Goal: Communication & Community: Answer question/provide support

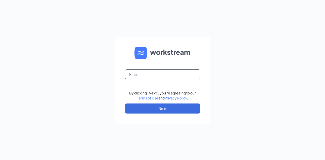
click at [151, 74] on input "text" at bounding box center [162, 74] width 75 height 10
type input "323@pennsubs.com"
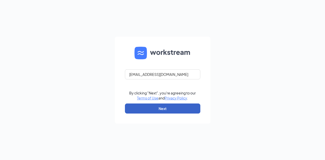
click at [159, 108] on button "Next" at bounding box center [162, 108] width 75 height 10
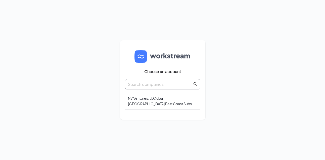
click at [195, 84] on icon "search" at bounding box center [195, 84] width 4 height 4
click at [138, 99] on div "NV Ventures, LLC dba [GEOGRAPHIC_DATA] East Coast Subs" at bounding box center [162, 100] width 75 height 17
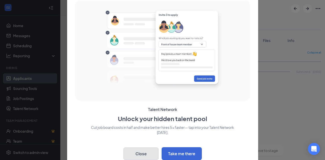
click at [145, 151] on button "Close" at bounding box center [140, 153] width 35 height 13
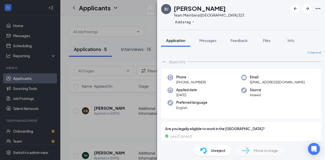
click at [147, 36] on div "BJ Breanna Jessie Team Member at Clarksville 323 Add a tag Application Messages…" at bounding box center [162, 80] width 325 height 160
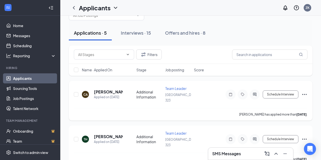
scroll to position [25, 0]
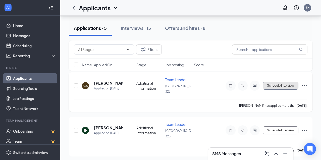
click at [274, 83] on button "Schedule Interview" at bounding box center [281, 86] width 36 height 8
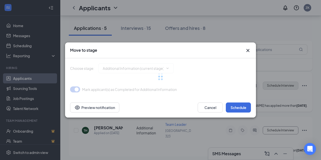
type input "Onsite Interview (next stage)"
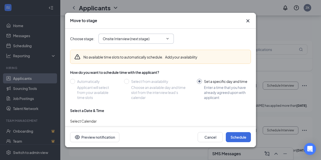
click at [168, 38] on icon "ChevronDown" at bounding box center [167, 39] width 4 height 4
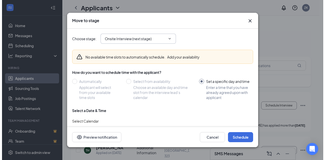
scroll to position [0, 0]
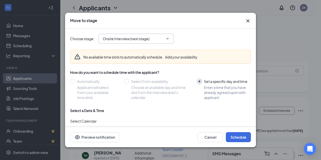
click at [247, 21] on icon "Cross" at bounding box center [248, 21] width 6 height 6
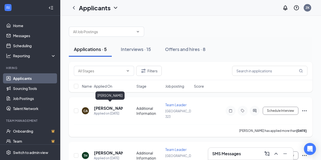
click at [108, 105] on h5 "[PERSON_NAME]" at bounding box center [108, 108] width 29 height 6
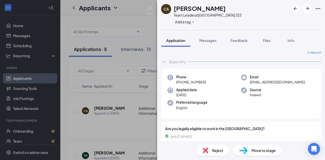
click at [130, 117] on div "CA Chelsea Aloia Team Leader at Clarksville 323 Add a tag Application Messages …" at bounding box center [162, 80] width 325 height 160
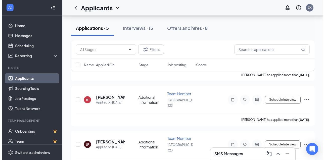
scroll to position [126, 0]
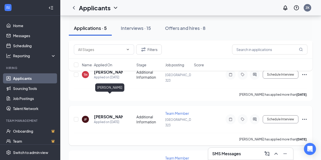
click at [102, 114] on h5 "[PERSON_NAME]" at bounding box center [108, 117] width 29 height 6
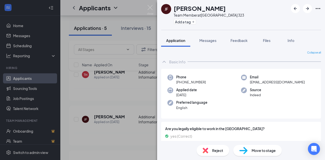
click at [141, 83] on div "JF Jamie Foster Team Member at Clarksville 323 Add a tag Application Messages F…" at bounding box center [162, 80] width 325 height 160
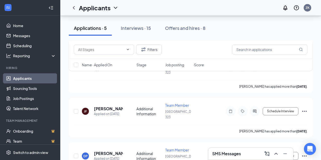
scroll to position [134, 0]
click at [131, 27] on div "Interviews · 15" at bounding box center [136, 28] width 30 height 6
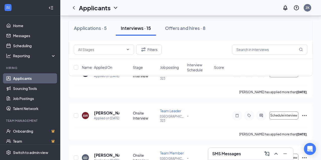
scroll to position [151, 0]
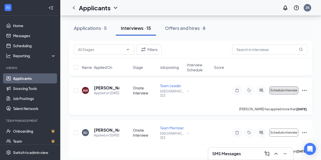
click at [273, 94] on button "Schedule interview" at bounding box center [283, 90] width 29 height 8
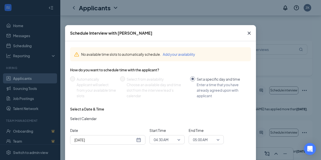
scroll to position [25, 0]
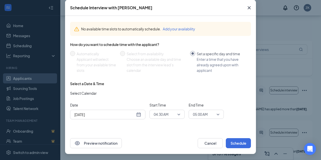
click at [175, 115] on span "04:30 AM" at bounding box center [167, 114] width 27 height 8
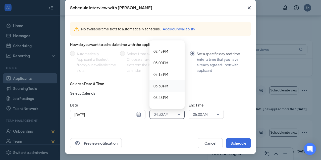
scroll to position [658, 0]
click at [164, 83] on span "03:00 PM" at bounding box center [160, 84] width 15 height 6
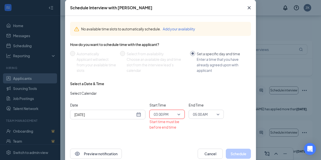
click at [214, 113] on span "05:00 AM" at bounding box center [206, 114] width 27 height 8
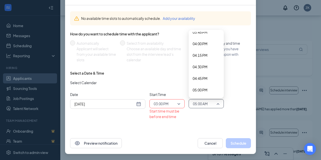
scroll to position [718, 0]
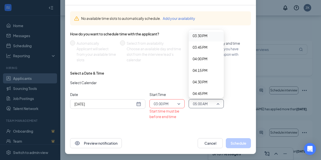
click at [194, 36] on span "03:30 PM" at bounding box center [200, 36] width 15 height 6
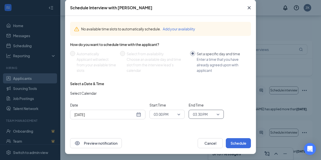
scroll to position [25, 0]
click at [237, 142] on button "Schedule" at bounding box center [238, 143] width 25 height 10
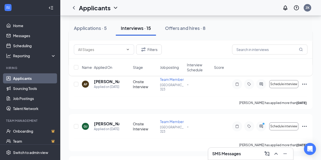
scroll to position [377, 0]
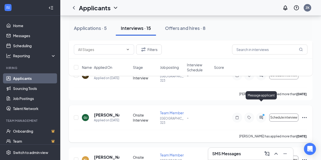
click at [259, 115] on icon "ActiveChat" at bounding box center [261, 117] width 6 height 4
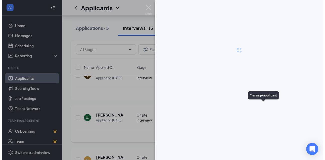
scroll to position [356, 0]
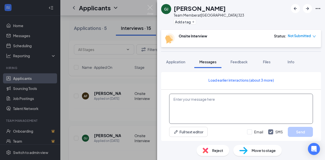
click at [203, 102] on textarea at bounding box center [241, 109] width 144 height 30
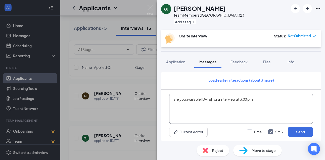
click at [253, 99] on textarea "are you available today for a interview at 3:00 pm" at bounding box center [241, 109] width 144 height 30
type textarea "are you available [DATE] for a interview at 3:00 pm?"
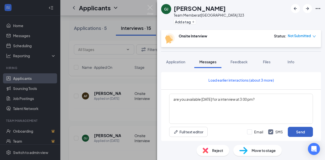
click at [305, 133] on button "Send" at bounding box center [299, 132] width 25 height 10
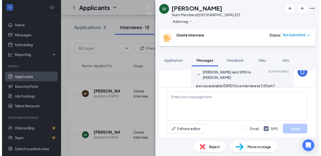
scroll to position [253, 0]
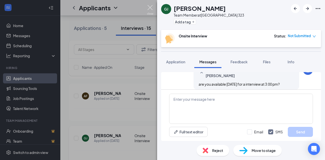
click at [151, 7] on img at bounding box center [150, 10] width 6 height 10
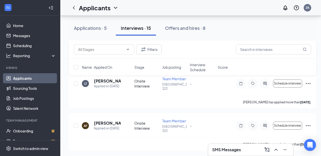
scroll to position [298, 0]
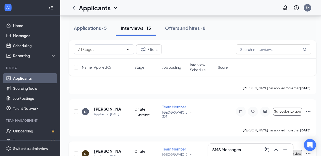
click at [286, 152] on span "Schedule interview" at bounding box center [287, 154] width 27 height 4
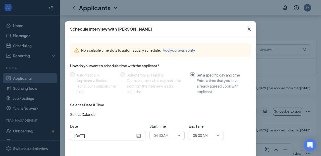
scroll to position [29, 0]
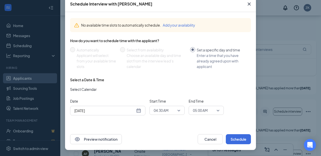
click at [181, 111] on div "04:30 AM" at bounding box center [166, 110] width 35 height 9
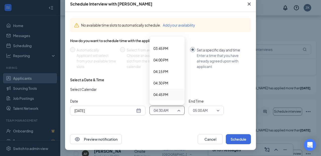
scroll to position [744, 0]
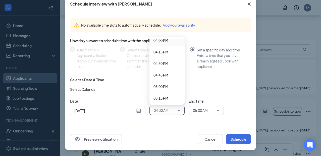
click at [161, 40] on span "04:00 PM" at bounding box center [160, 41] width 15 height 6
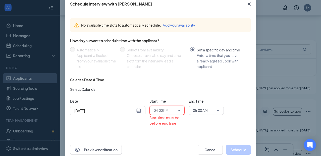
click at [215, 110] on span "05:00 AM" at bounding box center [206, 111] width 27 height 8
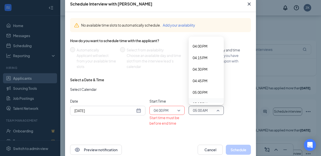
scroll to position [718, 0]
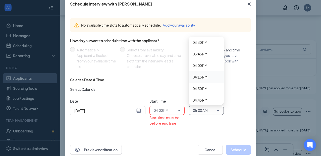
click at [197, 76] on span "04:15 PM" at bounding box center [200, 77] width 15 height 6
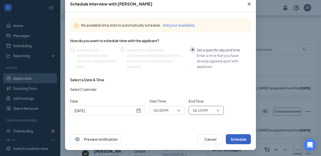
click at [236, 137] on button "Schedule" at bounding box center [238, 139] width 25 height 10
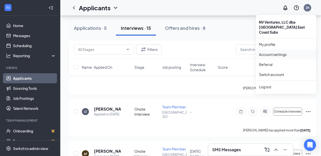
click at [277, 52] on link "Account settings" at bounding box center [286, 54] width 54 height 5
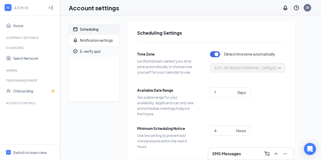
click at [94, 50] on div "E-verify quiz" at bounding box center [90, 51] width 21 height 5
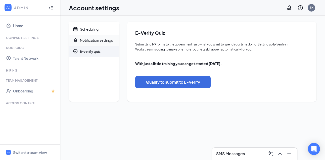
click at [98, 40] on div "Notification settings" at bounding box center [96, 40] width 33 height 5
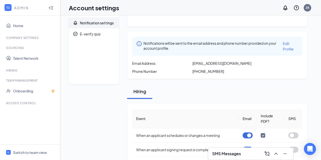
scroll to position [25, 0]
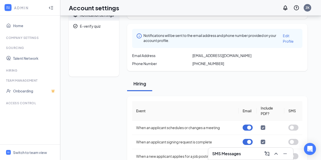
click at [287, 38] on link "Edit Profile" at bounding box center [291, 38] width 16 height 11
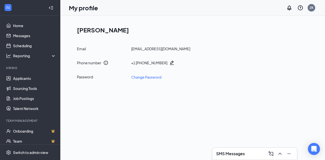
click at [101, 28] on h1 "[PERSON_NAME]" at bounding box center [194, 30] width 235 height 9
drag, startPoint x: 101, startPoint y: 28, endPoint x: 160, endPoint y: 35, distance: 59.6
click at [160, 35] on div "Zach Kincaid Email 323@pennsubs.com Phone number + 1 (931) 419-0220 Password Ch…" at bounding box center [192, 53] width 247 height 62
drag, startPoint x: 91, startPoint y: 32, endPoint x: 75, endPoint y: 34, distance: 16.7
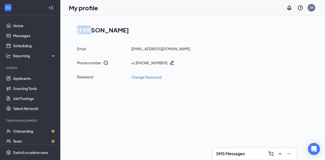
click at [75, 34] on div "Zach Kincaid Email 323@pennsubs.com Phone number + 1 (931) 419-0220 Password Ch…" at bounding box center [192, 53] width 247 height 62
drag, startPoint x: 75, startPoint y: 34, endPoint x: 142, endPoint y: 16, distance: 69.1
click at [142, 16] on div "Zach Kincaid Email 323@pennsubs.com Phone number + 1 (931) 419-0220 Password Ch…" at bounding box center [192, 53] width 264 height 74
click at [49, 7] on icon "Collapse" at bounding box center [49, 8] width 1 height 2
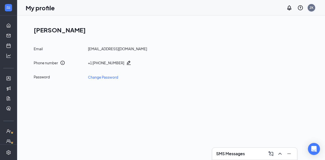
click at [308, 7] on div "ZK" at bounding box center [311, 8] width 8 height 8
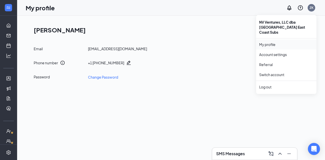
click at [279, 42] on link "My profile" at bounding box center [286, 44] width 54 height 5
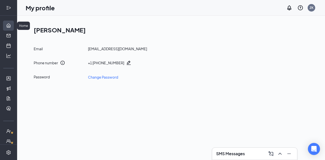
click at [13, 25] on link "Home" at bounding box center [15, 26] width 5 height 10
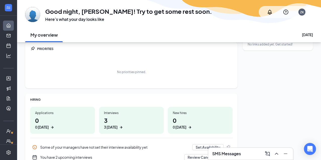
scroll to position [25, 0]
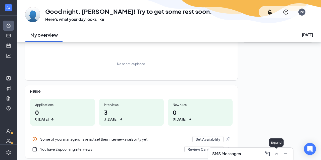
click at [278, 154] on icon "ChevronUp" at bounding box center [276, 154] width 6 height 6
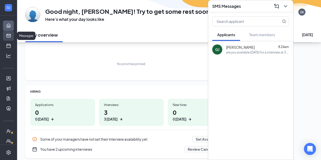
click at [13, 35] on link "Messages" at bounding box center [15, 36] width 5 height 10
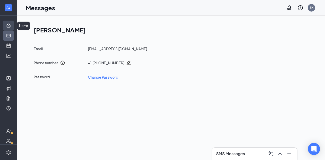
click at [13, 26] on link "Home" at bounding box center [15, 26] width 5 height 10
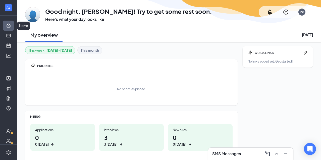
click at [13, 26] on link "Home" at bounding box center [15, 26] width 5 height 10
click at [6, 8] on icon "Expand" at bounding box center [8, 7] width 5 height 5
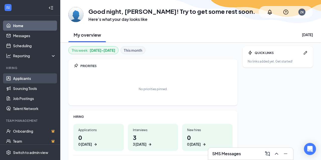
click at [25, 79] on link "Applicants" at bounding box center [34, 78] width 43 height 10
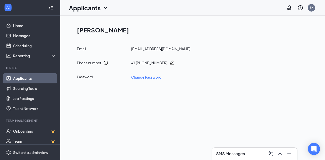
click at [44, 79] on link "Applicants" at bounding box center [34, 78] width 43 height 10
click at [13, 77] on link "Applicants" at bounding box center [34, 78] width 43 height 10
click at [290, 154] on icon "Minimize" at bounding box center [289, 153] width 4 height 1
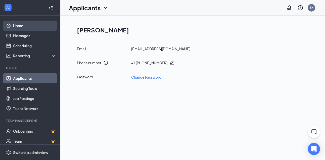
click at [14, 28] on link "Home" at bounding box center [34, 26] width 43 height 10
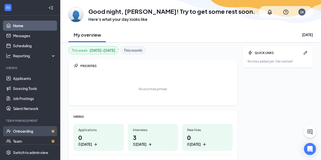
click at [23, 133] on link "Onboarding" at bounding box center [34, 131] width 43 height 10
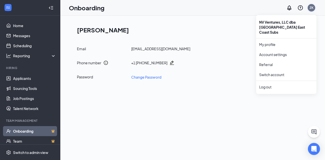
click at [312, 8] on div "ZK" at bounding box center [311, 8] width 4 height 4
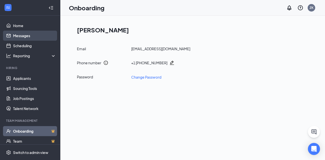
click at [18, 36] on link "Messages" at bounding box center [34, 36] width 43 height 10
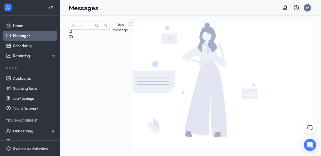
drag, startPoint x: 139, startPoint y: 85, endPoint x: 249, endPoint y: 85, distance: 109.7
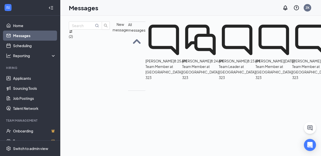
click at [134, 42] on icon "SmallChevronUp" at bounding box center [137, 41] width 8 height 5
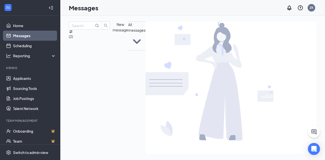
drag, startPoint x: 137, startPoint y: 42, endPoint x: 84, endPoint y: 42, distance: 52.7
click at [137, 42] on icon "SmallChevronDown" at bounding box center [136, 41] width 17 height 17
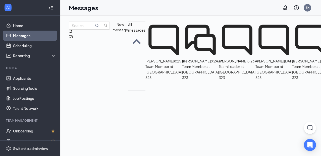
click at [135, 29] on span "All messages" at bounding box center [136, 27] width 17 height 10
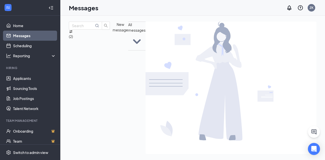
click at [135, 29] on span "All messages" at bounding box center [136, 27] width 17 height 10
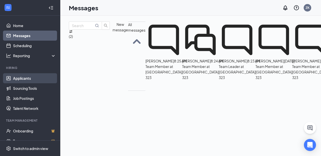
click at [25, 76] on link "Applicants" at bounding box center [34, 78] width 43 height 10
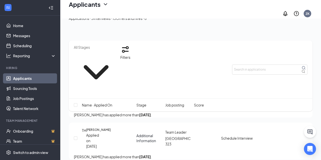
scroll to position [75, 0]
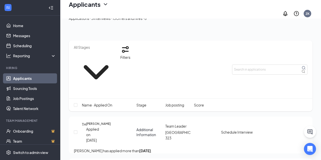
click at [256, 116] on div "TH [PERSON_NAME] Applied on [DATE] Additional Information Team Leader [GEOGRAPH…" at bounding box center [191, 134] width 244 height 37
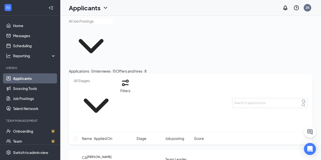
scroll to position [0, 0]
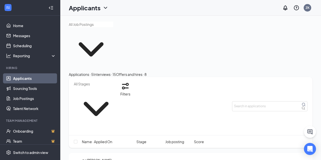
click at [94, 99] on icon "ChevronDown" at bounding box center [96, 109] width 44 height 44
click at [84, 81] on input "text" at bounding box center [96, 84] width 44 height 6
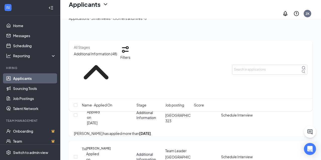
scroll to position [50, 0]
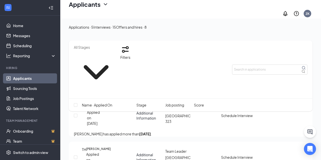
drag, startPoint x: 164, startPoint y: 51, endPoint x: 193, endPoint y: 63, distance: 31.2
click at [193, 63] on div "Additional Information (48) Filters" at bounding box center [191, 69] width 244 height 58
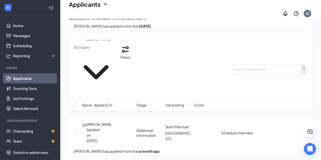
scroll to position [0, 0]
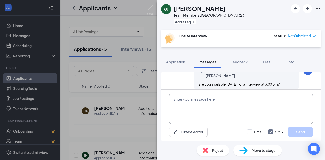
scroll to position [249, 0]
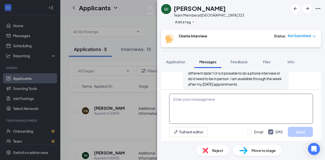
click at [212, 106] on textarea at bounding box center [241, 109] width 144 height 30
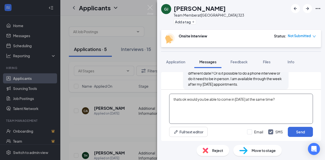
drag, startPoint x: 178, startPoint y: 100, endPoint x: 179, endPoint y: 102, distance: 2.6
type textarea "that's ok would you be able to come in tomorrow at the same time?"
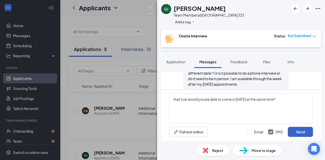
click at [298, 132] on button "Send" at bounding box center [299, 132] width 25 height 10
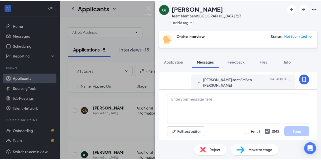
scroll to position [282, 0]
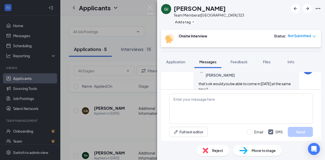
click at [101, 21] on div "GJ Gene Jr Team Member at Clarksville 323 Add a tag Onsite Interview Status : N…" at bounding box center [162, 80] width 325 height 160
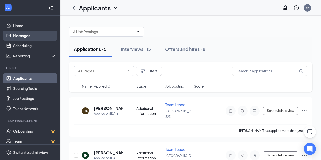
click at [21, 36] on link "Messages" at bounding box center [34, 36] width 43 height 10
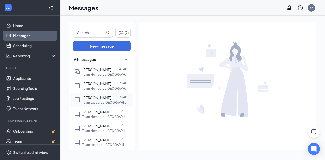
click at [107, 100] on span "[PERSON_NAME]" at bounding box center [96, 97] width 29 height 5
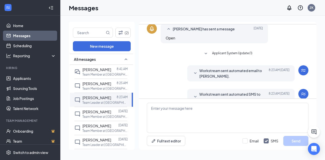
scroll to position [120, 0]
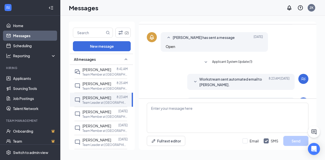
click at [192, 85] on icon "SmallChevronDown" at bounding box center [195, 82] width 6 height 6
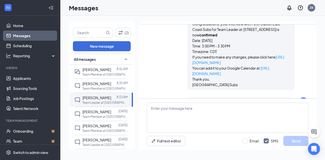
scroll to position [220, 0]
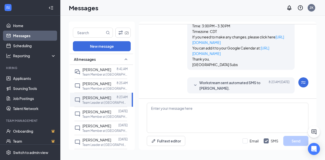
click at [193, 83] on icon "SmallChevronDown" at bounding box center [195, 85] width 6 height 6
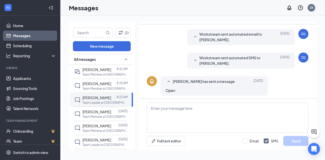
scroll to position [61, 0]
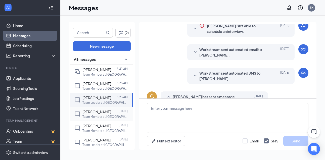
click at [111, 119] on p "Team Member at [GEOGRAPHIC_DATA] 323" at bounding box center [104, 116] width 45 height 4
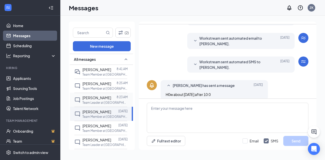
scroll to position [77, 0]
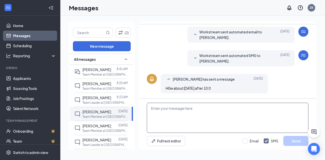
click at [195, 115] on textarea at bounding box center [227, 118] width 161 height 30
type textarea "friday @ 10:30"
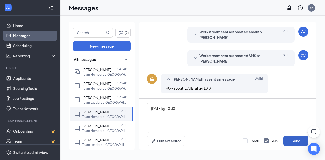
click at [292, 142] on button "Send" at bounding box center [295, 141] width 25 height 10
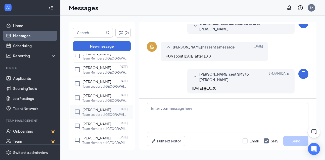
scroll to position [126, 0]
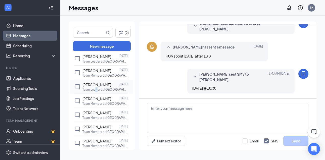
click at [97, 92] on p "Team Leader at [GEOGRAPHIC_DATA] 323" at bounding box center [104, 89] width 45 height 4
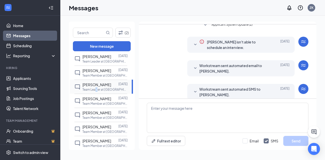
scroll to position [160, 0]
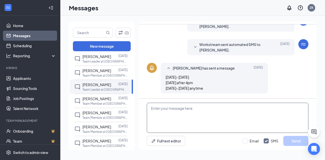
click at [179, 111] on textarea at bounding box center [227, 118] width 161 height 30
type textarea "t"
type textarea "Is Today @ 10:30 okay ?"
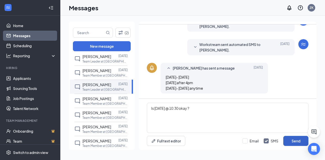
click at [291, 141] on button "Send" at bounding box center [295, 141] width 25 height 10
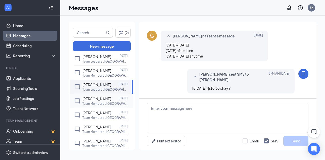
click at [103, 101] on span "[PERSON_NAME]" at bounding box center [96, 98] width 29 height 5
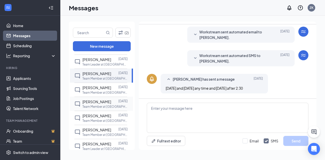
scroll to position [176, 0]
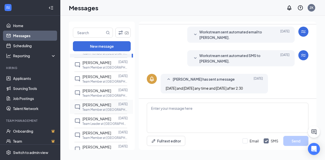
click at [106, 107] on span "[PERSON_NAME]" at bounding box center [96, 104] width 29 height 5
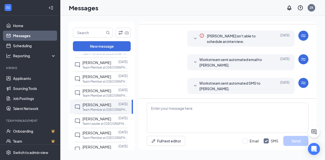
scroll to position [77, 0]
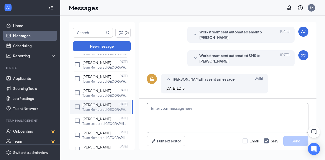
click at [177, 117] on textarea at bounding box center [227, 118] width 161 height 30
type textarea "Can you come in today for a interview?"
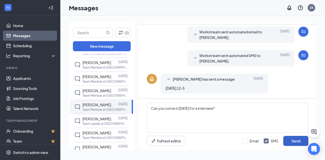
click at [294, 142] on button "Send" at bounding box center [295, 141] width 25 height 10
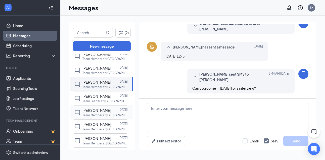
scroll to position [201, 0]
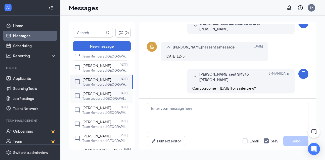
click at [99, 96] on div "[PERSON_NAME]" at bounding box center [96, 94] width 29 height 6
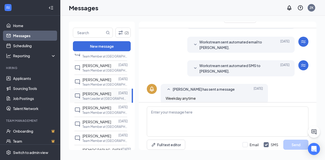
scroll to position [24, 0]
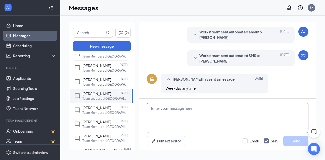
click at [161, 116] on textarea at bounding box center [227, 118] width 161 height 30
type textarea "Can you come in today for a interview?"
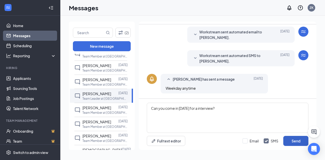
click at [293, 139] on button "Send" at bounding box center [295, 141] width 25 height 10
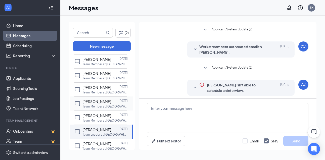
scroll to position [176, 0]
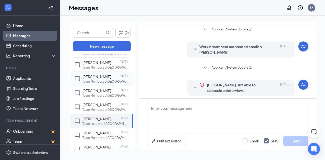
click at [107, 79] on span "[PERSON_NAME]" at bounding box center [96, 76] width 29 height 5
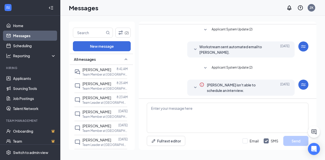
click at [193, 87] on icon "SmallChevronDown" at bounding box center [195, 88] width 6 height 6
click at [192, 86] on icon "SmallChevronDown" at bounding box center [195, 88] width 6 height 6
click at [102, 73] on p "Team Member at [GEOGRAPHIC_DATA] 323" at bounding box center [104, 74] width 45 height 4
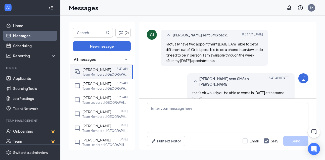
scroll to position [176, 0]
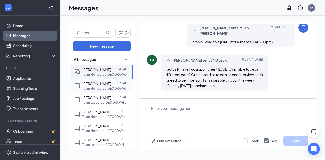
click at [98, 86] on span "[PERSON_NAME]" at bounding box center [96, 83] width 29 height 5
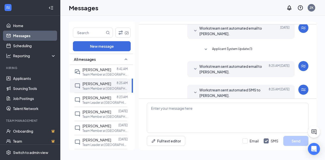
scroll to position [136, 0]
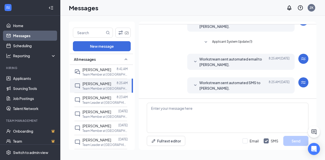
click at [192, 84] on icon "SmallChevronDown" at bounding box center [195, 85] width 6 height 6
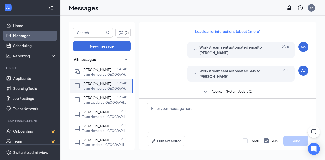
scroll to position [0, 0]
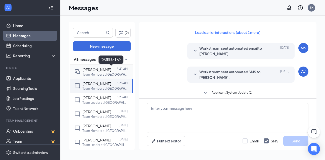
click at [119, 68] on p "8:41 AM" at bounding box center [121, 69] width 11 height 4
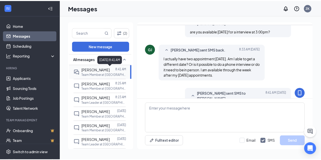
scroll to position [202, 0]
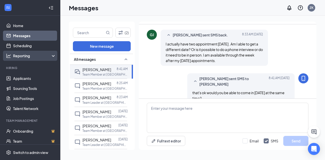
click at [39, 54] on div "Reporting" at bounding box center [34, 55] width 43 height 5
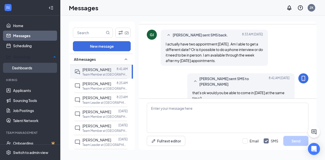
click at [32, 66] on link "Dashboards" at bounding box center [34, 68] width 44 height 10
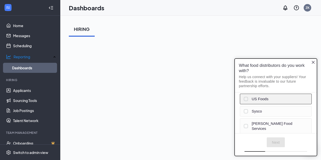
click at [246, 100] on div at bounding box center [246, 99] width 4 height 4
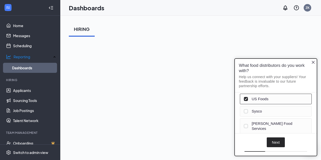
click at [280, 141] on button "Next" at bounding box center [276, 142] width 18 height 10
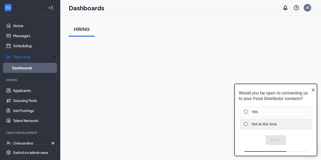
click at [245, 126] on div at bounding box center [246, 124] width 4 height 4
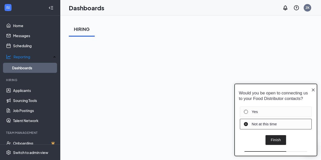
click at [277, 143] on button "Finish" at bounding box center [275, 140] width 21 height 10
